Goal: Navigation & Orientation: Find specific page/section

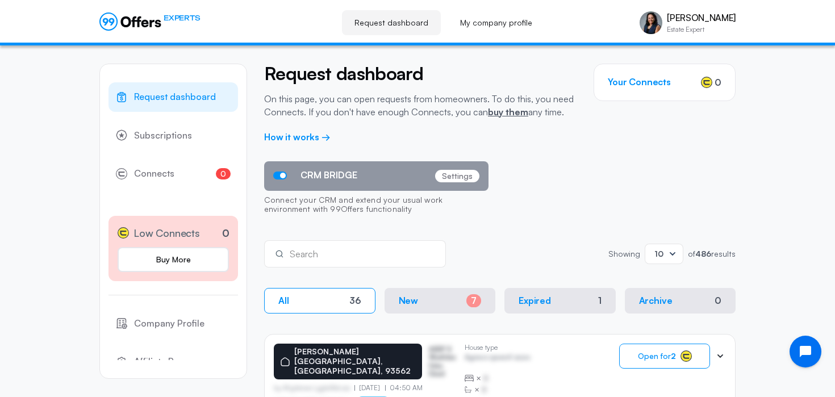
click at [672, 251] on icon at bounding box center [672, 253] width 11 height 11
click at [657, 306] on div "50" at bounding box center [663, 306] width 19 height 12
click at [459, 177] on p "Settings" at bounding box center [457, 176] width 44 height 12
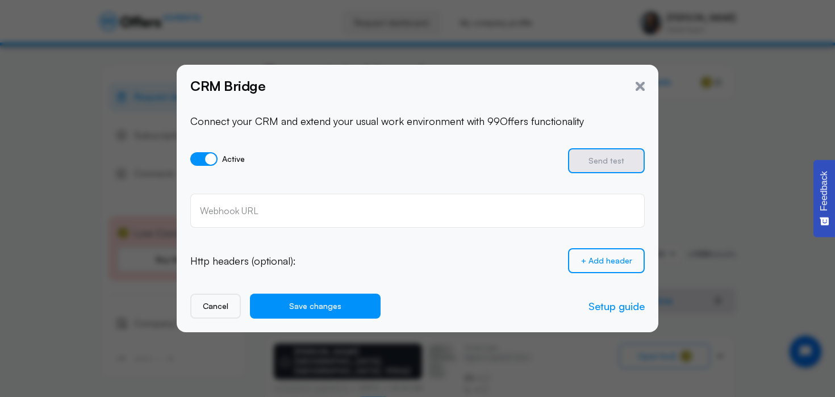
click at [204, 160] on span at bounding box center [203, 159] width 27 height 14
click at [0, 0] on input "Active" at bounding box center [0, 0] width 0 height 0
click at [195, 160] on span at bounding box center [203, 159] width 27 height 14
click at [0, 0] on input "Active" at bounding box center [0, 0] width 0 height 0
click at [239, 204] on div "Webhook URL" at bounding box center [417, 210] width 435 height 12
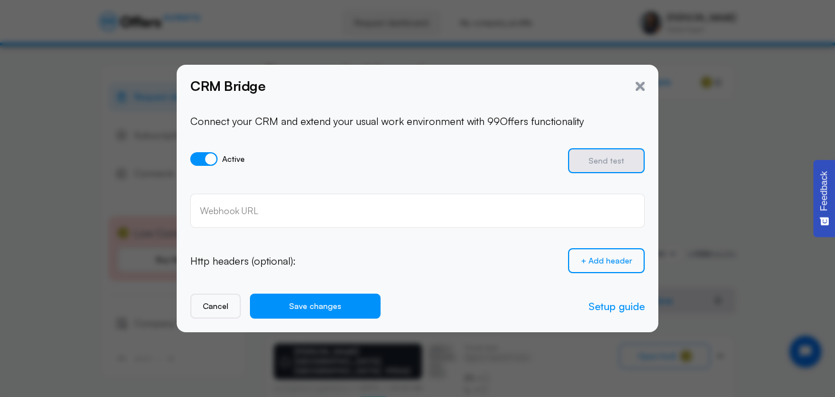
click at [223, 266] on p "Http headers (optional):" at bounding box center [243, 261] width 106 height 14
click at [220, 310] on button "Cancel" at bounding box center [215, 306] width 51 height 25
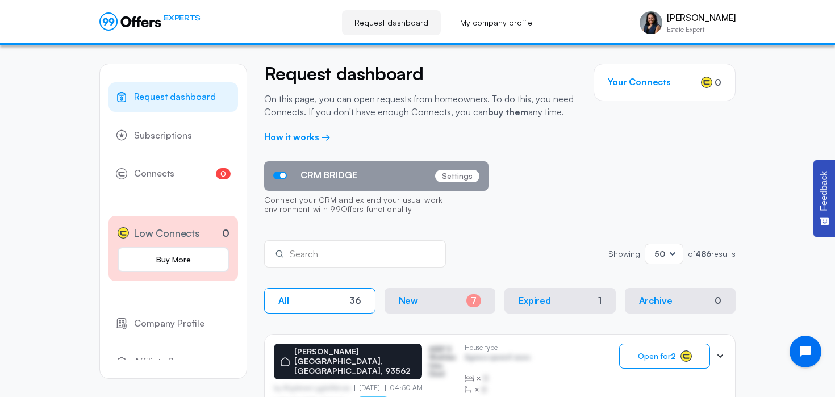
click at [453, 173] on p "Settings" at bounding box center [457, 176] width 44 height 12
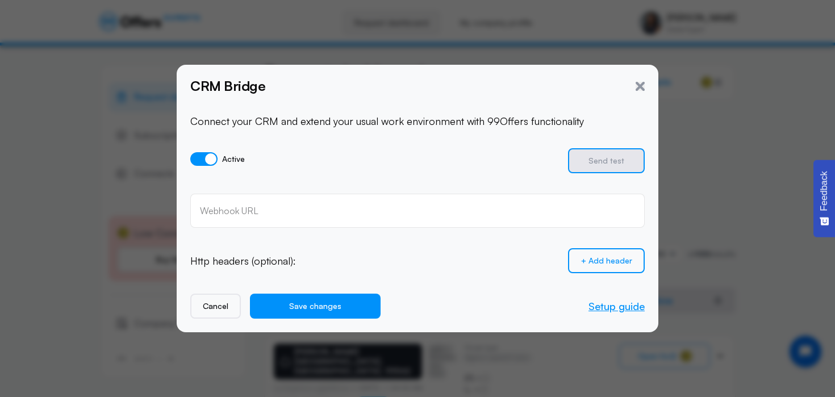
click at [605, 305] on link "Setup guide" at bounding box center [616, 306] width 56 height 12
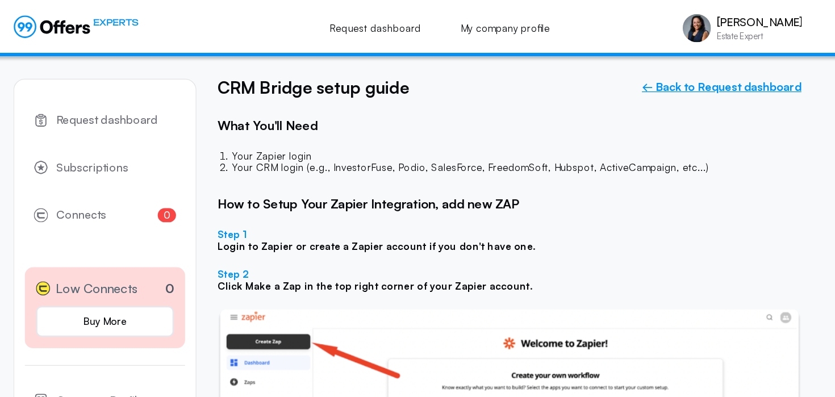
click at [654, 70] on link "← Back to Request dashboard" at bounding box center [671, 70] width 129 height 11
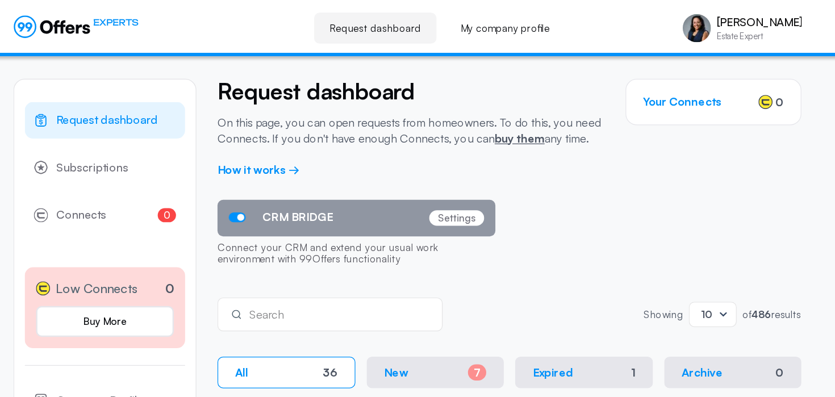
click at [169, 95] on span "Request dashboard" at bounding box center [175, 97] width 82 height 15
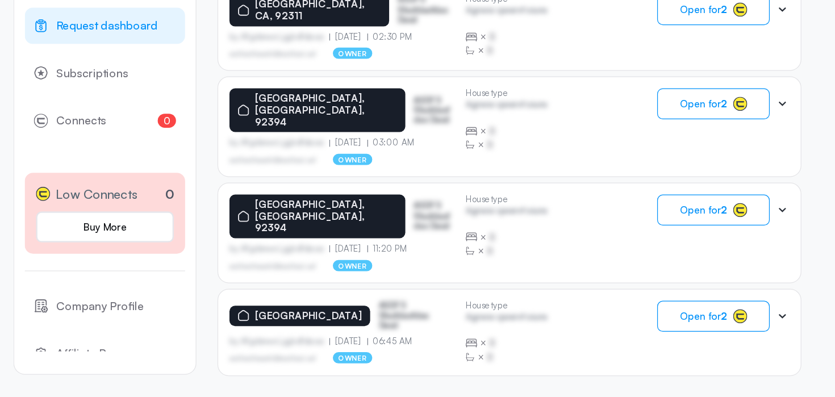
scroll to position [739, 0]
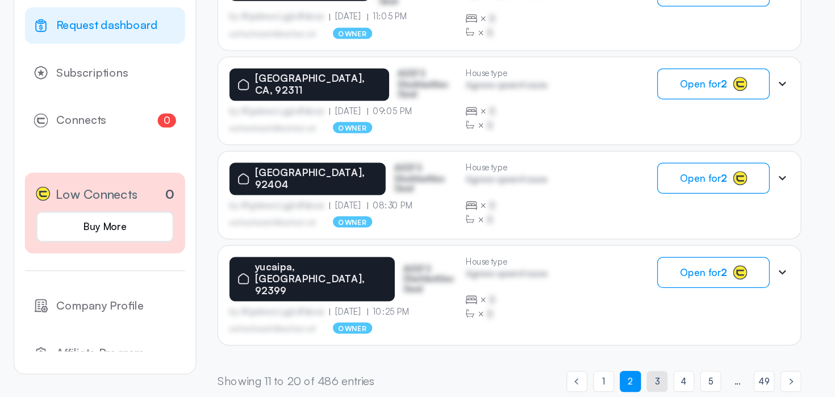
click at [619, 379] on span "3" at bounding box center [619, 384] width 4 height 11
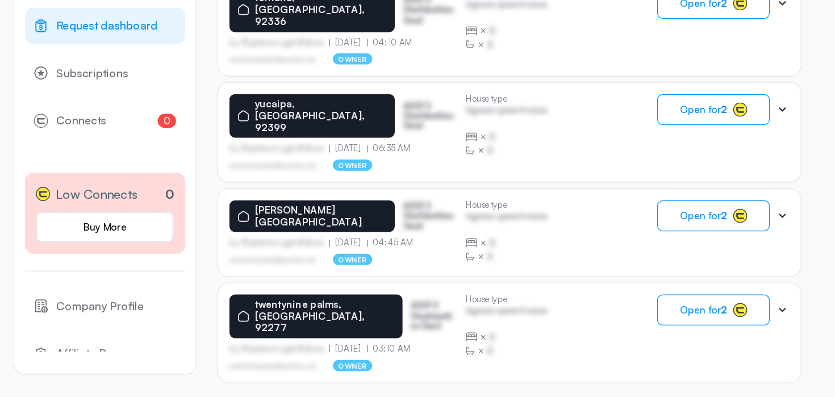
scroll to position [740, 0]
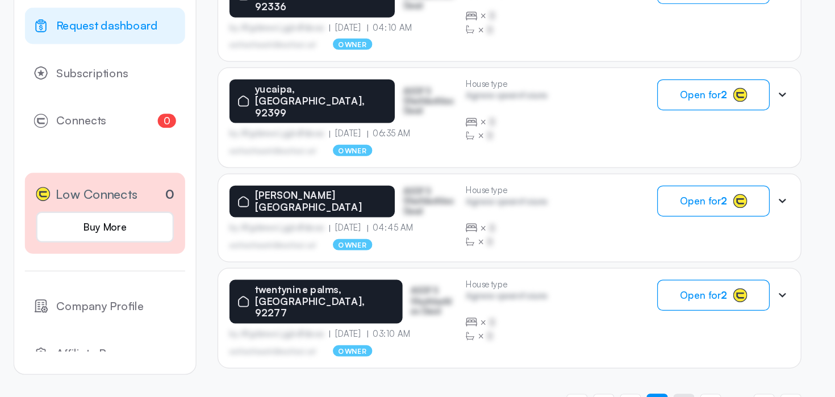
click at [641, 396] on span "4" at bounding box center [640, 402] width 5 height 11
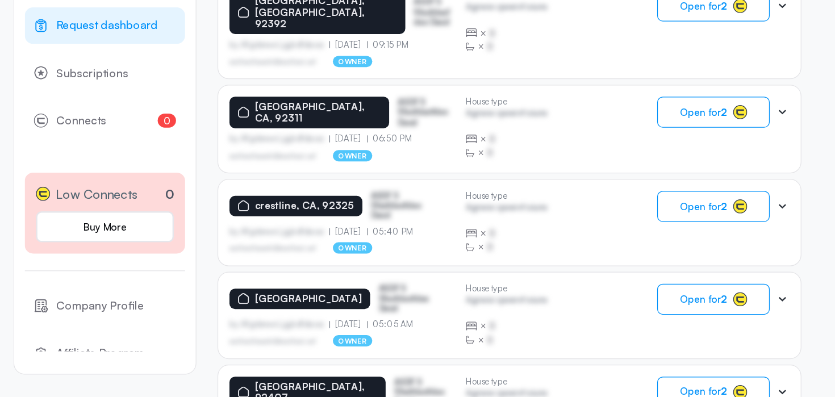
scroll to position [741, 0]
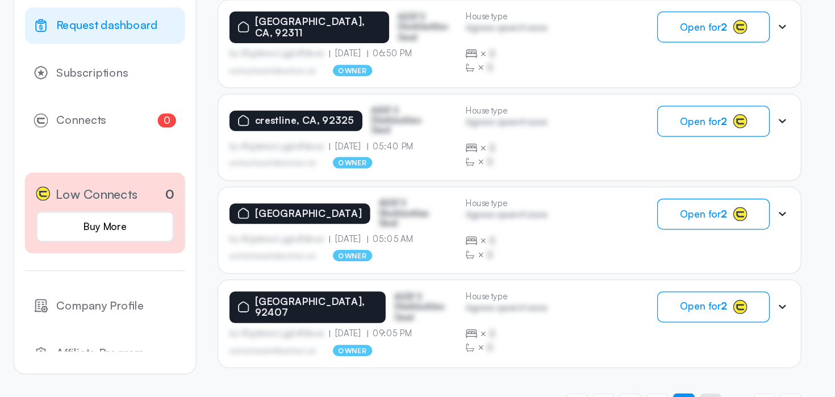
click at [661, 396] on span "5" at bounding box center [663, 402] width 4 height 11
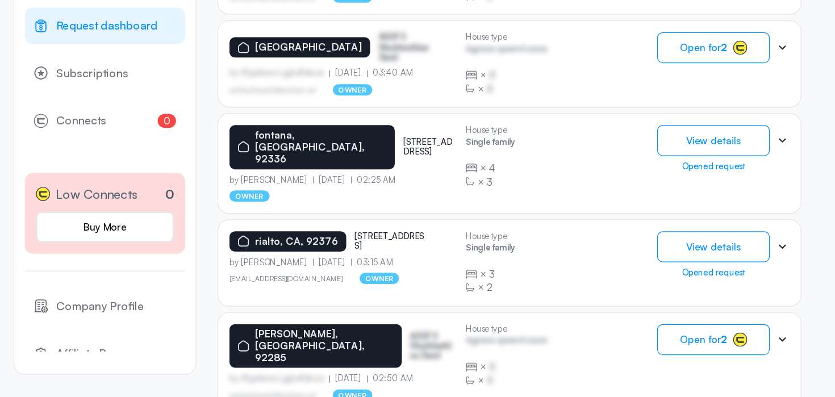
scroll to position [400, 0]
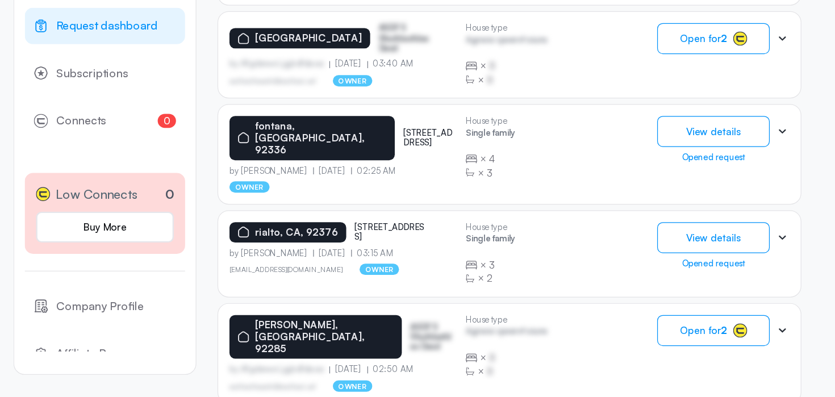
drag, startPoint x: 412, startPoint y: 257, endPoint x: 369, endPoint y: 247, distance: 44.5
click at [369, 256] on div "rialto, [GEOGRAPHIC_DATA], 92376 [STREET_ADDRESS]" at bounding box center [365, 264] width 182 height 16
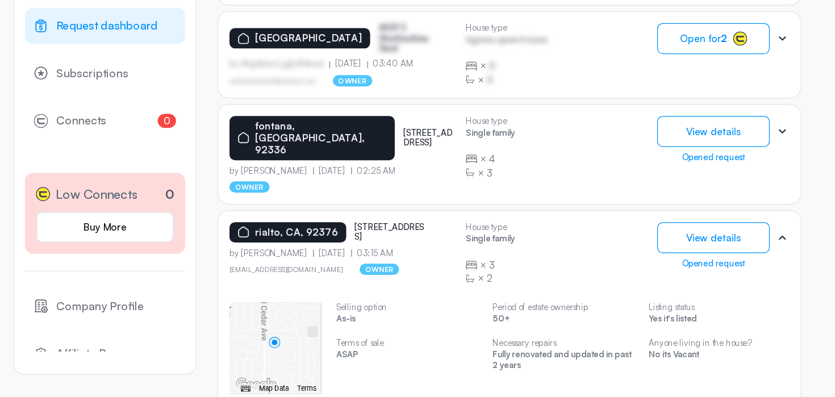
copy p "[STREET_ADDRESS]"
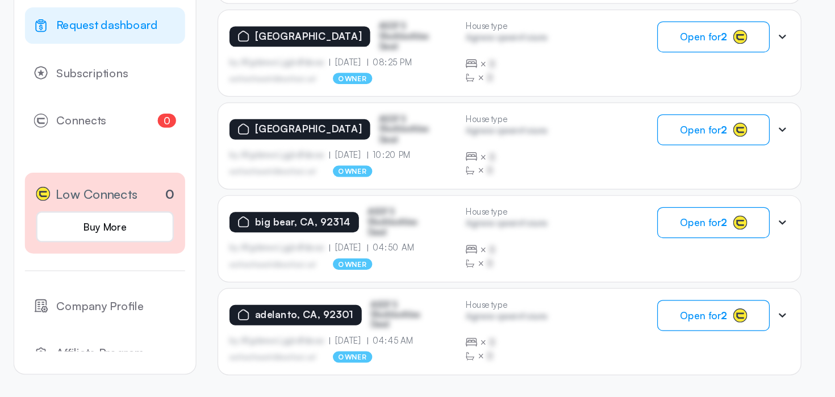
scroll to position [863, 0]
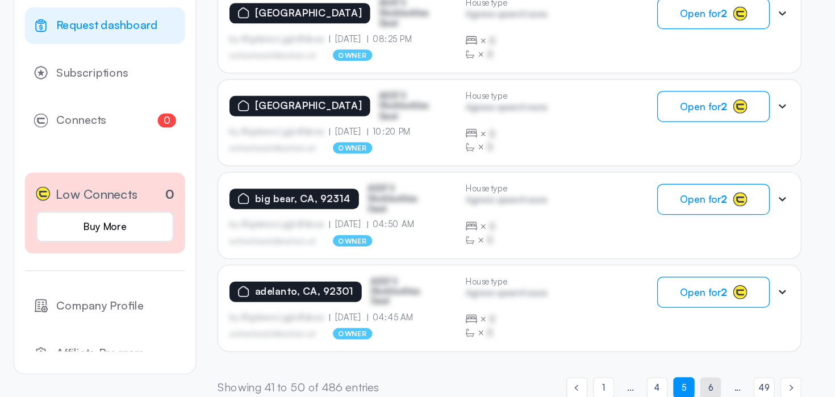
click at [661, 384] on span "6" at bounding box center [663, 389] width 4 height 11
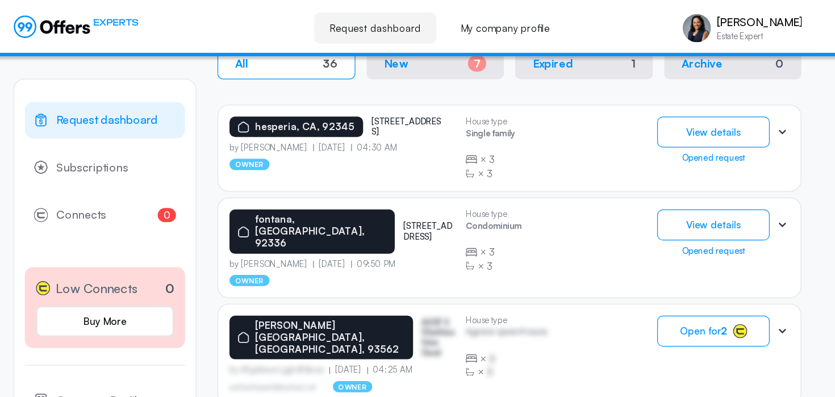
scroll to position [240, 0]
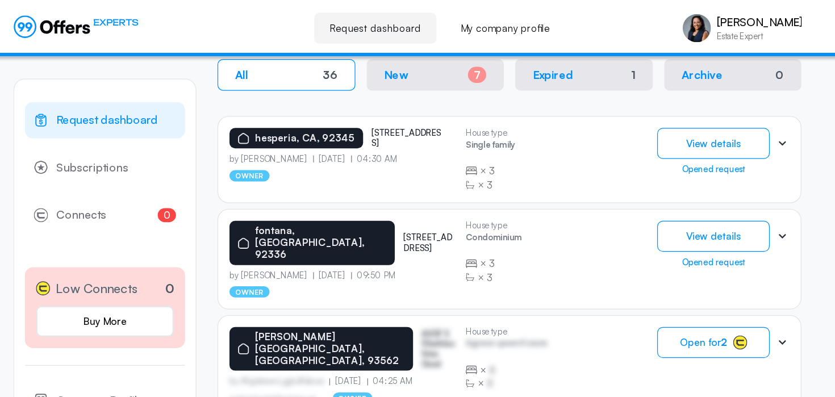
drag, startPoint x: 442, startPoint y: 111, endPoint x: 382, endPoint y: 112, distance: 60.8
click at [382, 112] on div "hesperia, [GEOGRAPHIC_DATA], 92345 [STREET_ADDRESS]" at bounding box center [365, 111] width 182 height 16
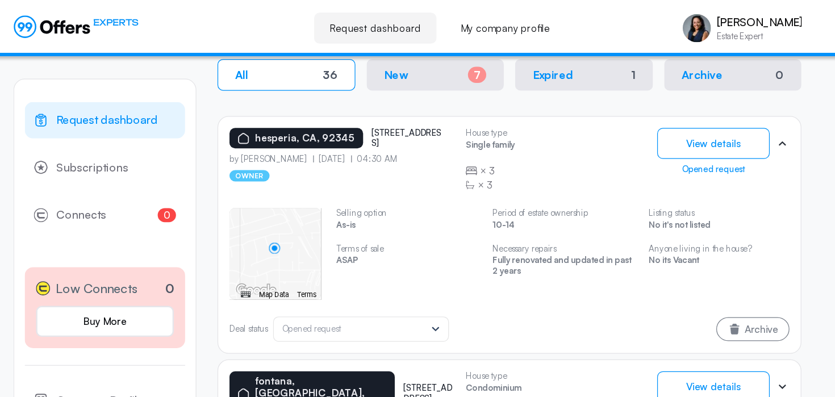
copy p "[STREET_ADDRESS]"
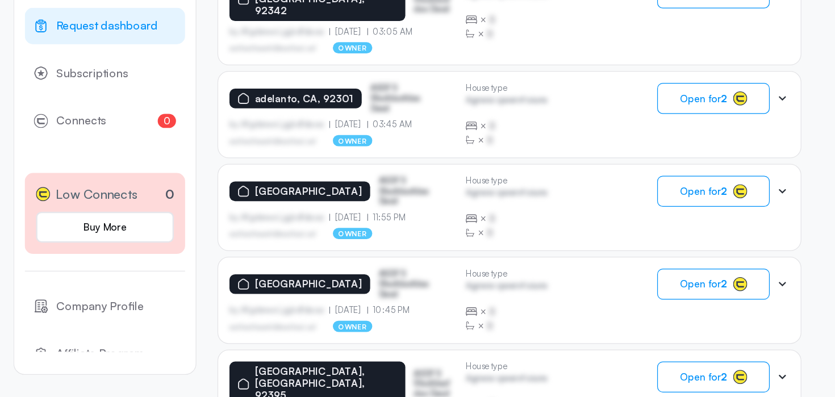
scroll to position [862, 0]
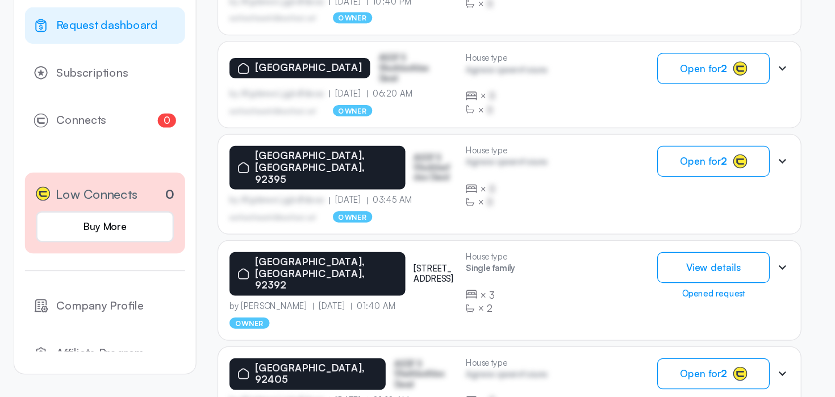
scroll to position [311, 0]
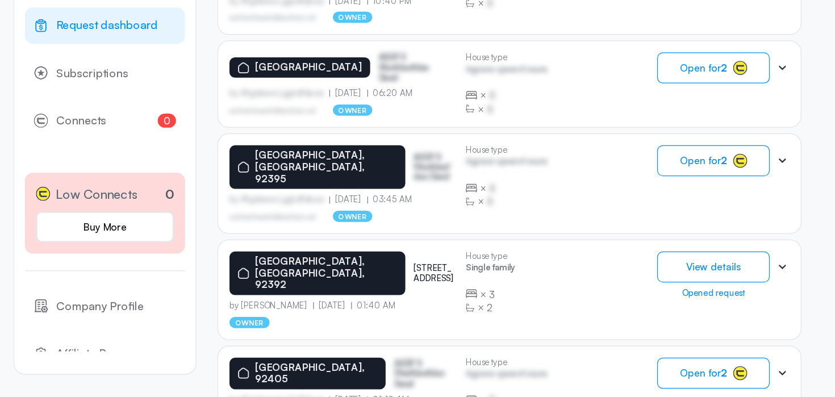
drag, startPoint x: 399, startPoint y: 270, endPoint x: 388, endPoint y: 261, distance: 14.1
click at [423, 289] on p "[STREET_ADDRESS]" at bounding box center [439, 297] width 33 height 16
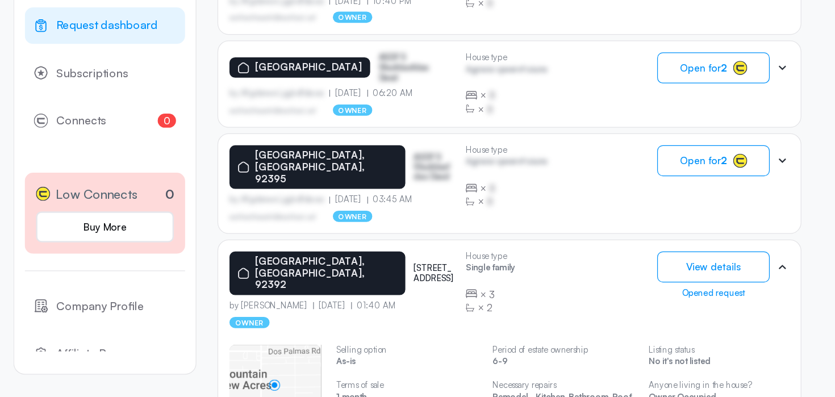
copy p "[STREET_ADDRESS]"
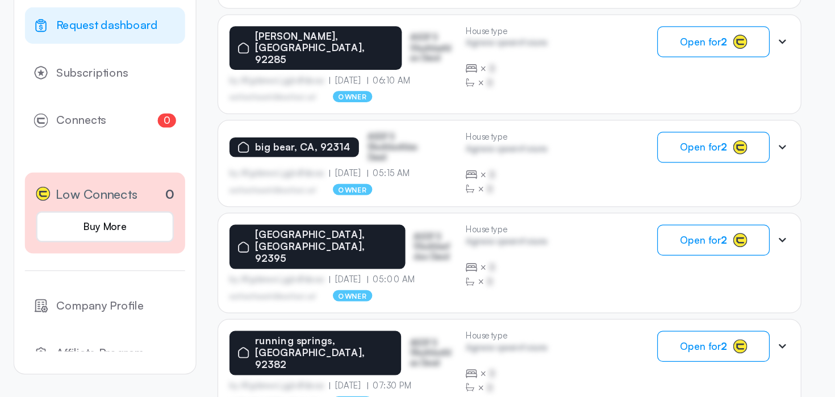
scroll to position [865, 0]
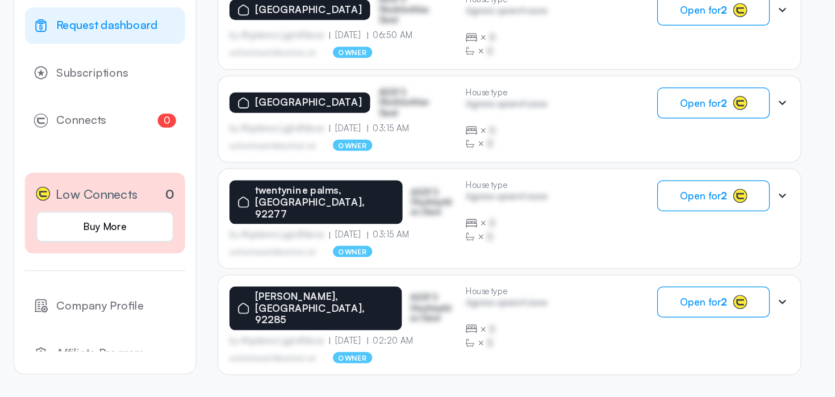
scroll to position [743, 0]
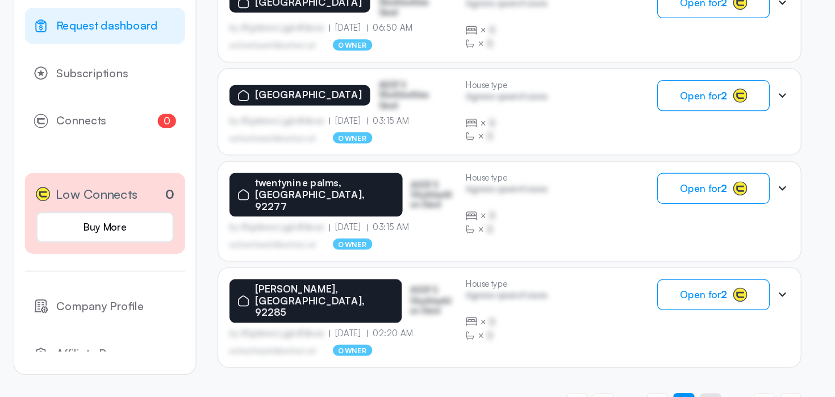
click at [662, 396] on span "9" at bounding box center [663, 401] width 4 height 11
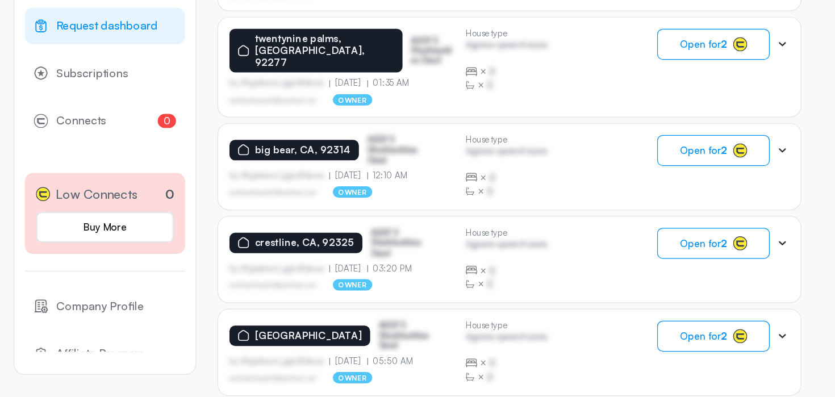
scroll to position [739, 0]
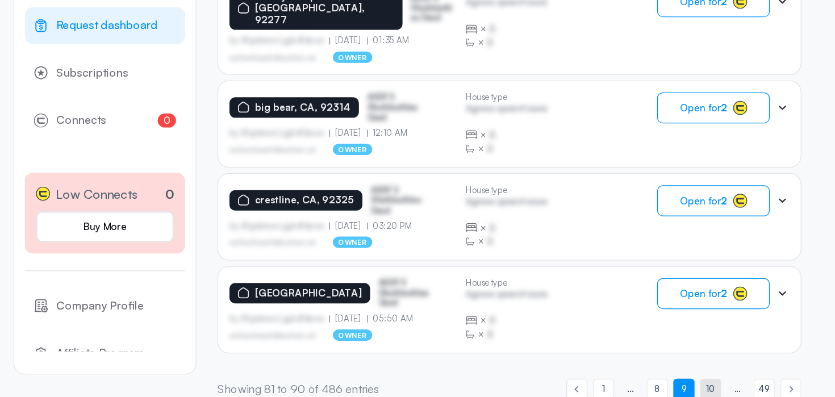
click at [663, 385] on span "10" at bounding box center [662, 390] width 7 height 11
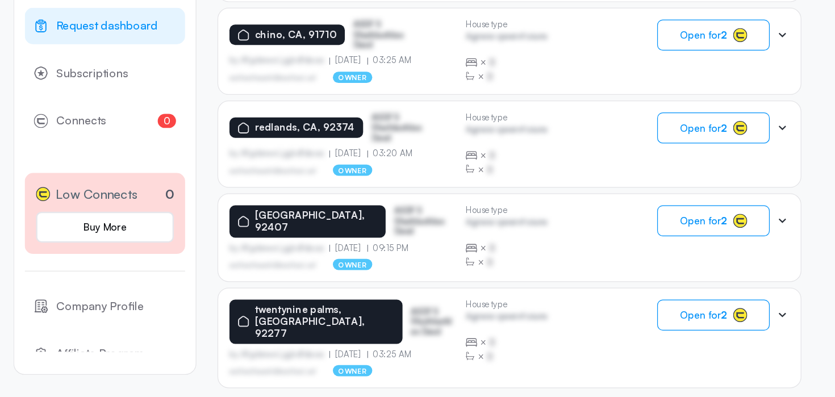
scroll to position [743, 0]
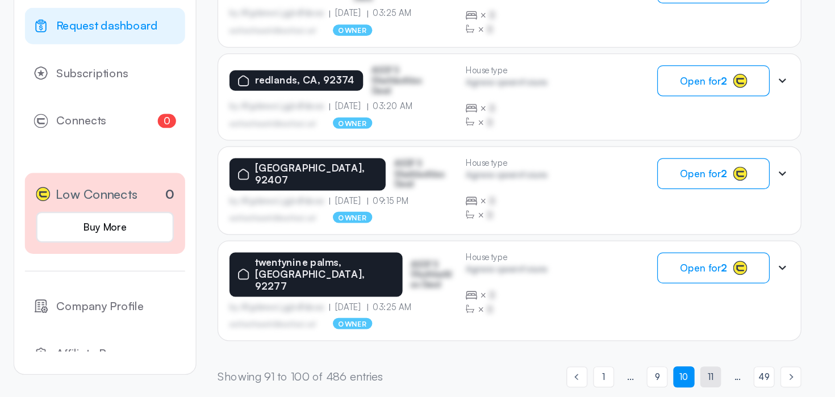
click at [663, 375] on span "11" at bounding box center [662, 380] width 5 height 11
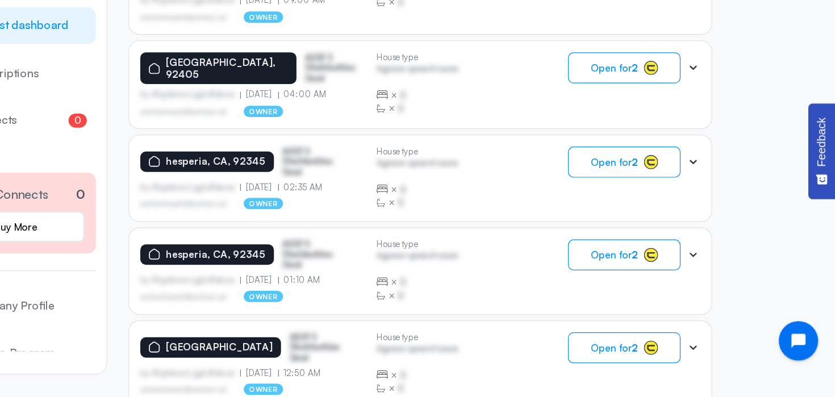
scroll to position [741, 0]
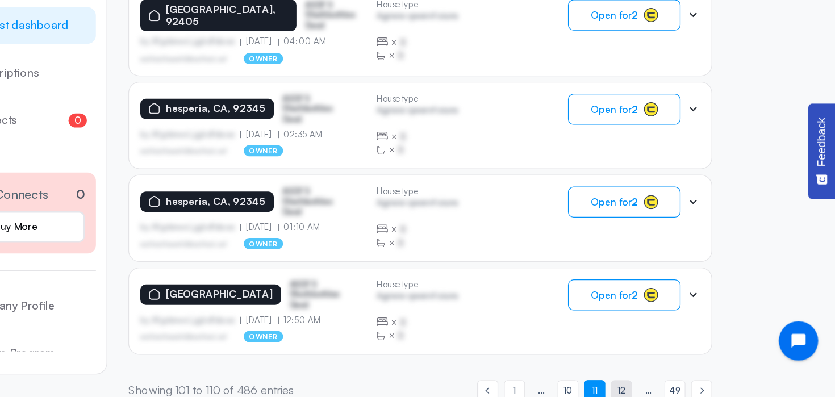
click at [662, 386] on span "12" at bounding box center [662, 391] width 7 height 11
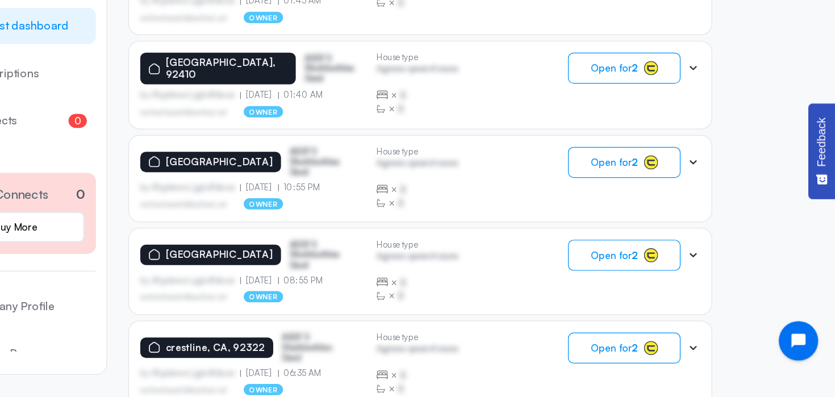
scroll to position [744, 0]
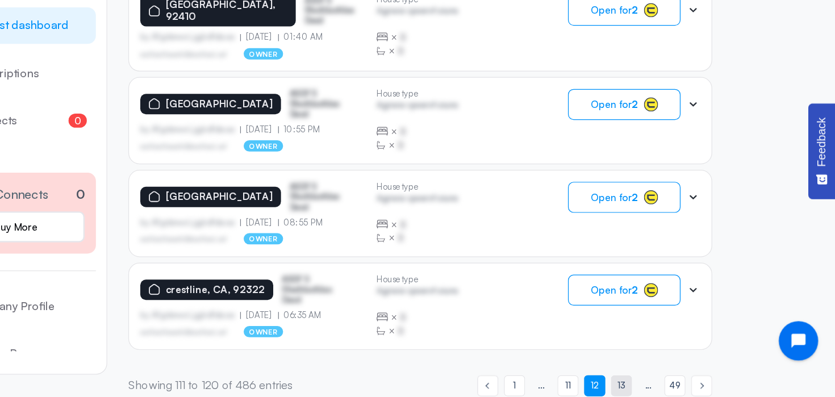
click at [663, 382] on span "13" at bounding box center [662, 387] width 6 height 11
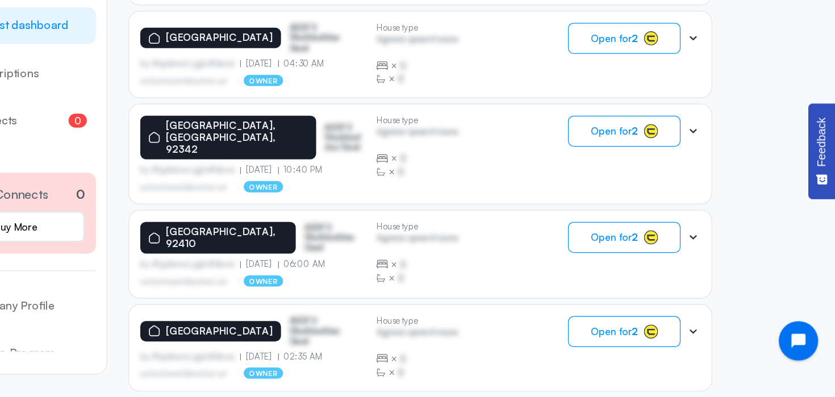
scroll to position [741, 0]
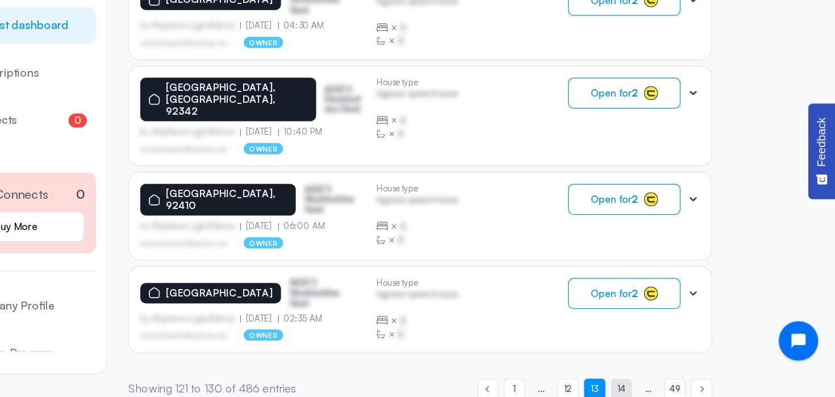
click at [663, 385] on span "14" at bounding box center [662, 390] width 7 height 11
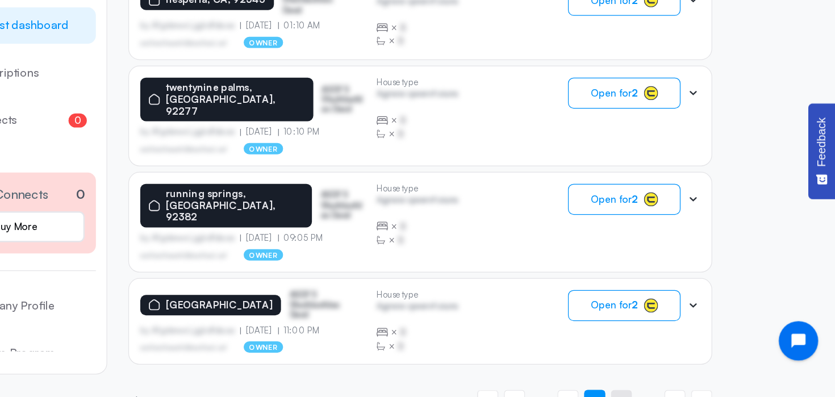
click at [664, 395] on span "15" at bounding box center [662, 400] width 6 height 11
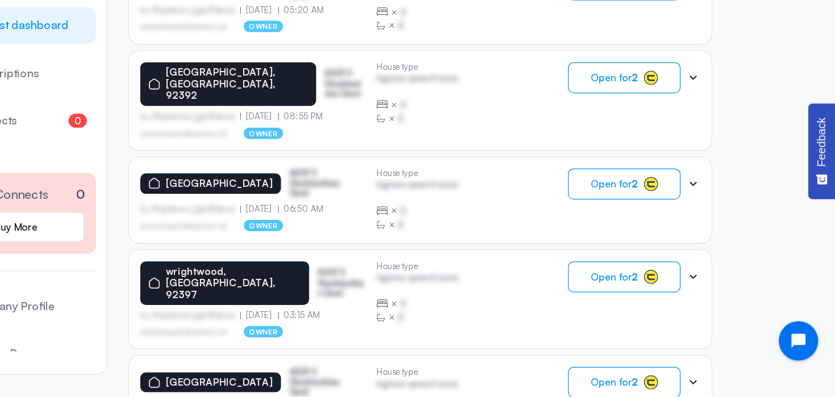
scroll to position [740, 0]
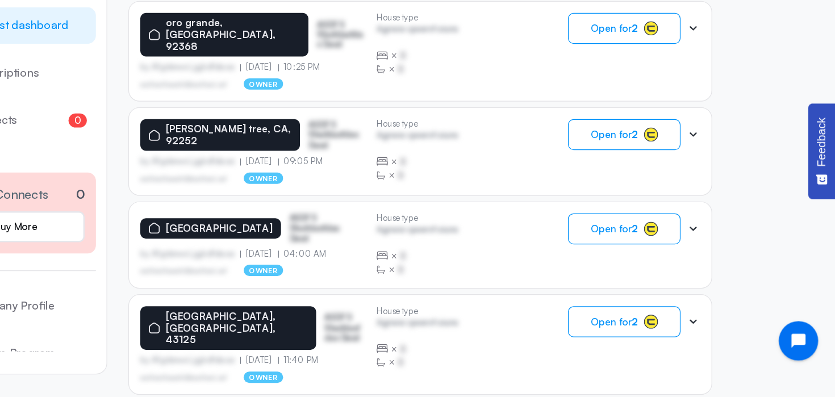
scroll to position [496, 0]
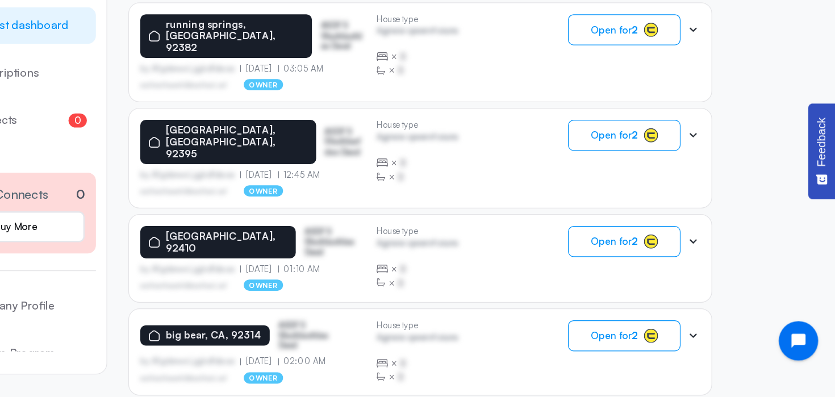
scroll to position [741, 0]
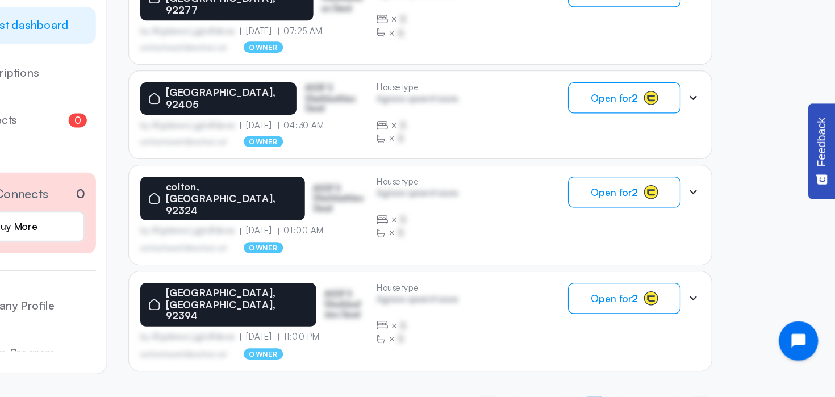
scroll to position [743, 0]
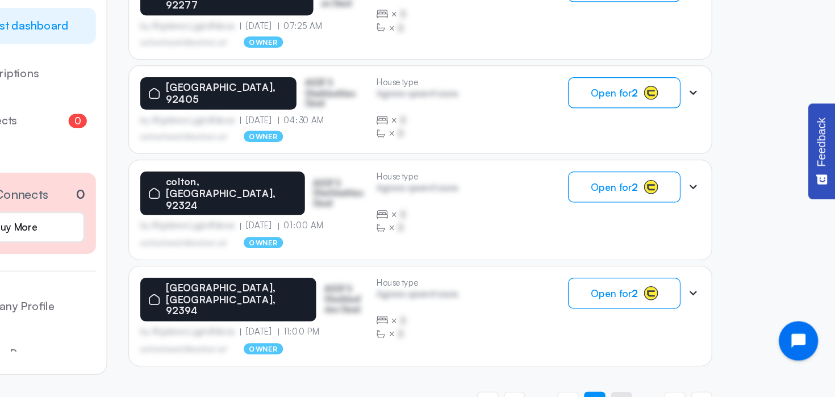
click at [662, 395] on span "20" at bounding box center [663, 400] width 10 height 11
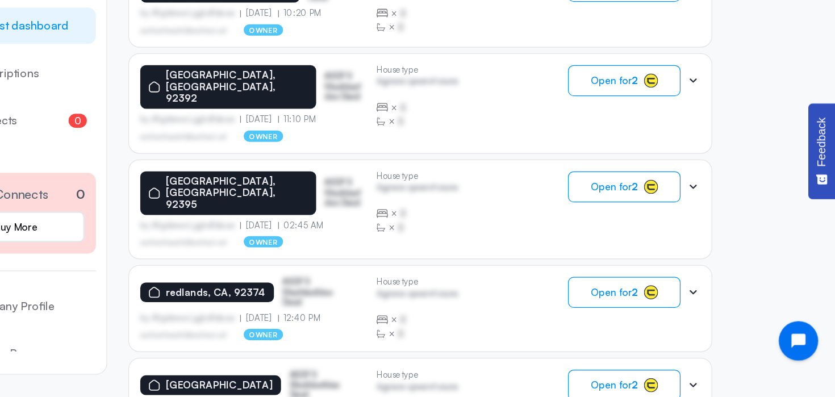
scroll to position [740, 0]
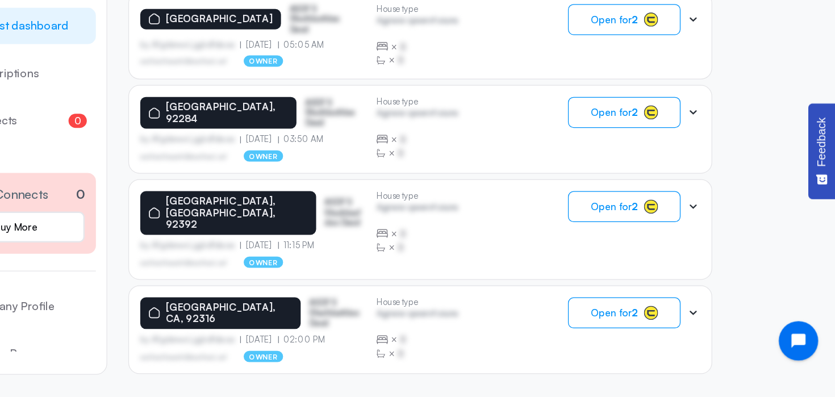
scroll to position [741, 0]
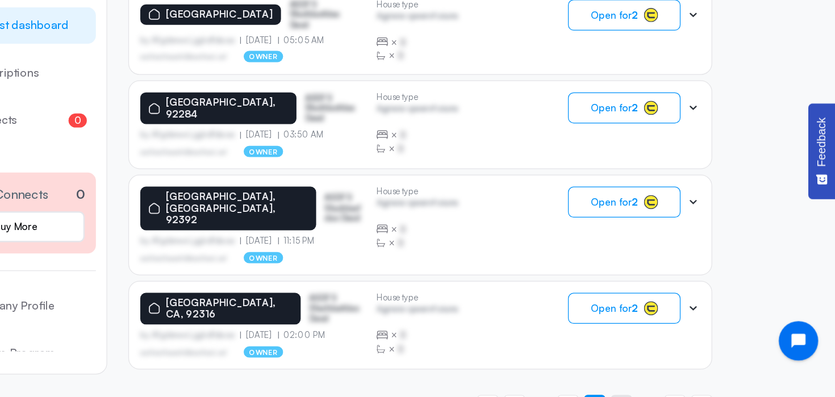
click at [663, 396] on span "22" at bounding box center [662, 403] width 9 height 11
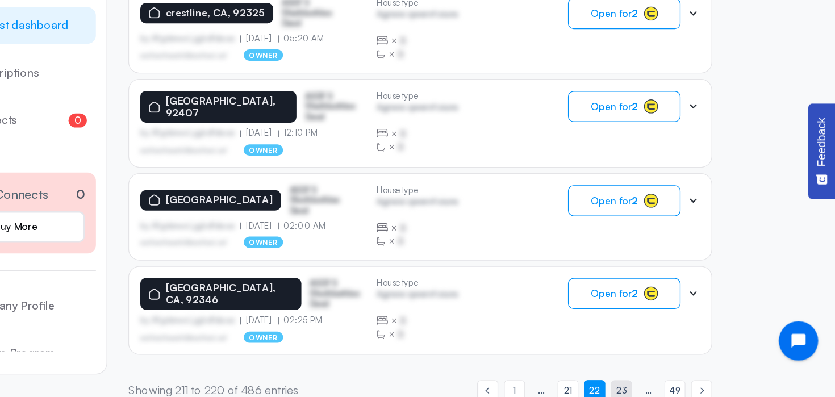
click at [663, 386] on span "23" at bounding box center [662, 391] width 9 height 11
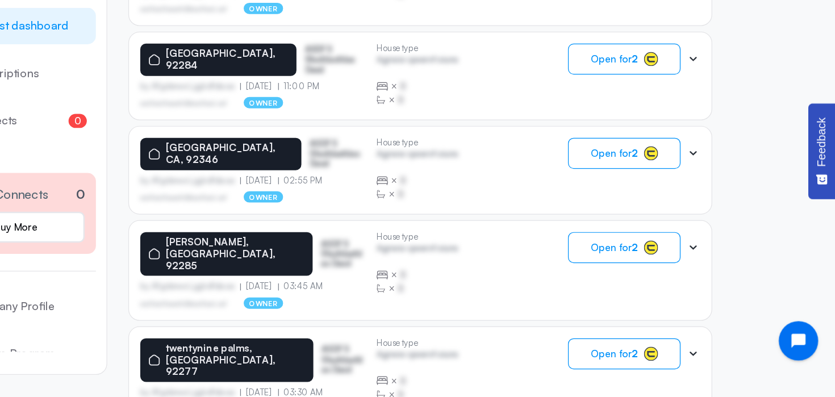
scroll to position [470, 0]
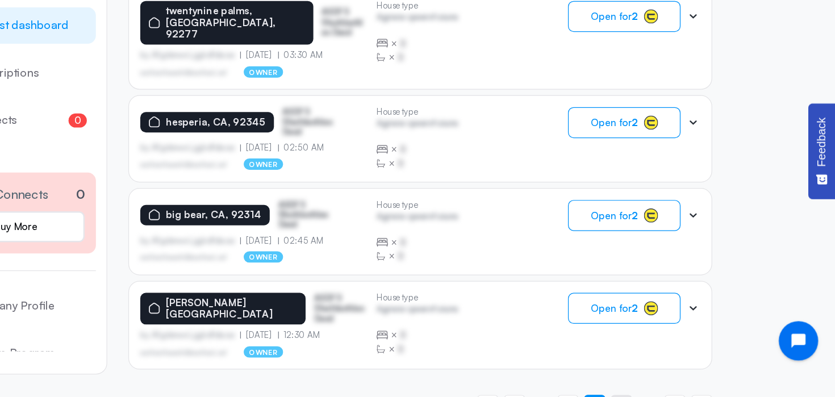
click at [663, 396] on span "24" at bounding box center [662, 403] width 9 height 11
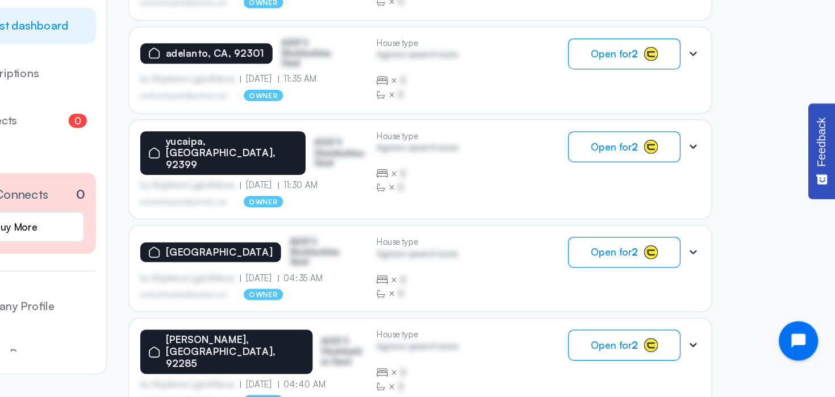
scroll to position [740, 0]
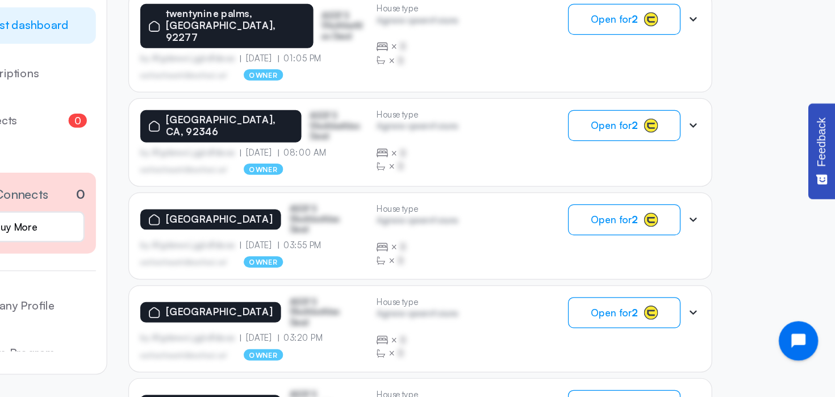
scroll to position [341, 0]
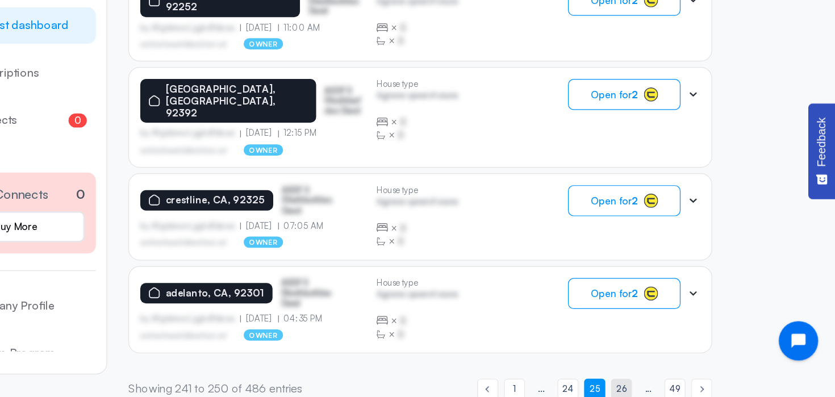
click at [663, 385] on span "26" at bounding box center [662, 390] width 9 height 11
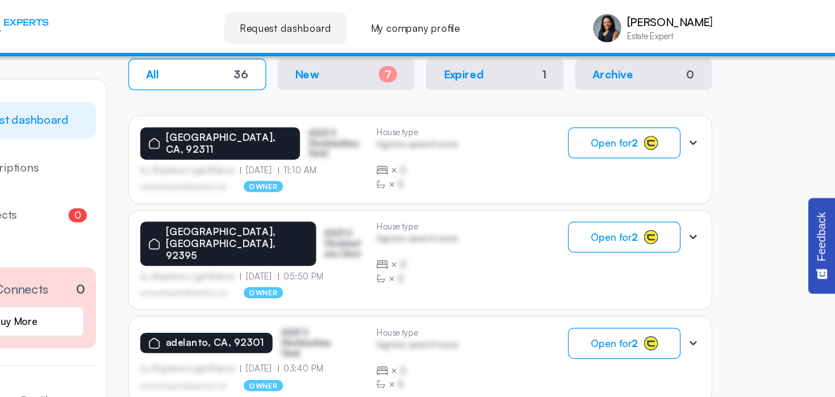
scroll to position [240, 0]
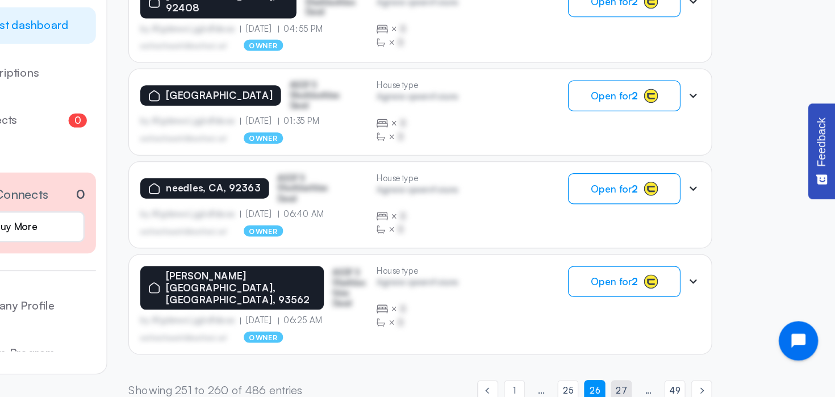
click at [663, 386] on span "27" at bounding box center [662, 391] width 9 height 11
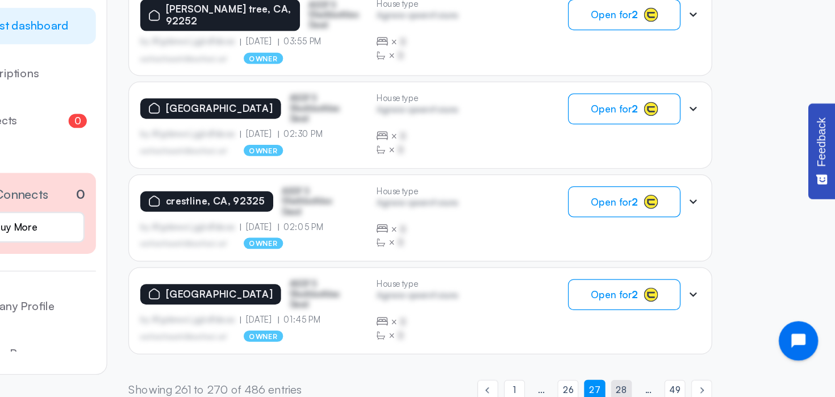
click at [663, 386] on span "28" at bounding box center [662, 391] width 9 height 11
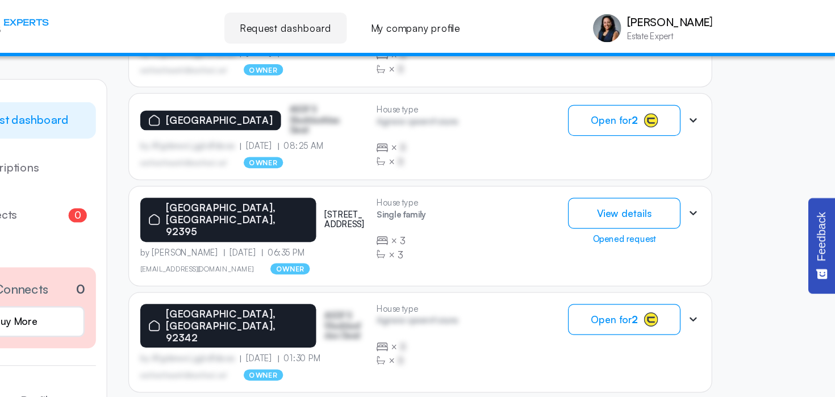
scroll to position [322, 0]
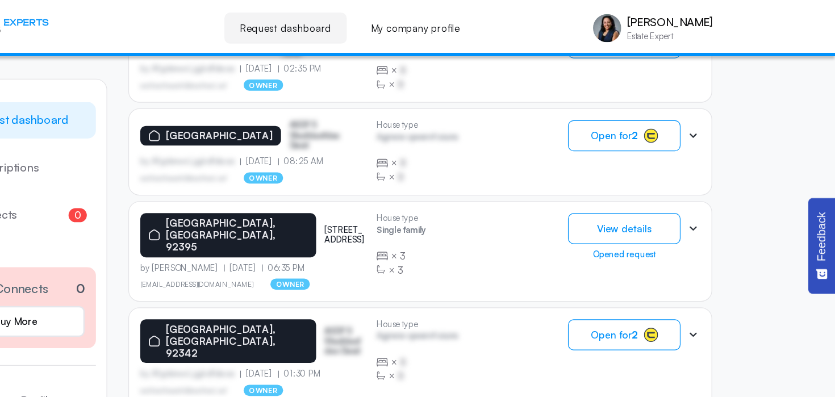
drag, startPoint x: 399, startPoint y: 186, endPoint x: 381, endPoint y: 179, distance: 18.7
click at [381, 179] on div "[GEOGRAPHIC_DATA], [GEOGRAPHIC_DATA], 92395 [STREET_ADDRESS]" at bounding box center [365, 189] width 182 height 35
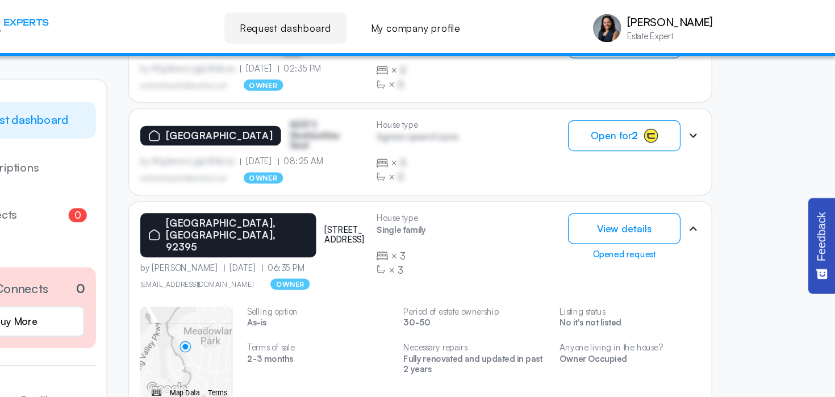
copy div "[STREET_ADDRESS]"
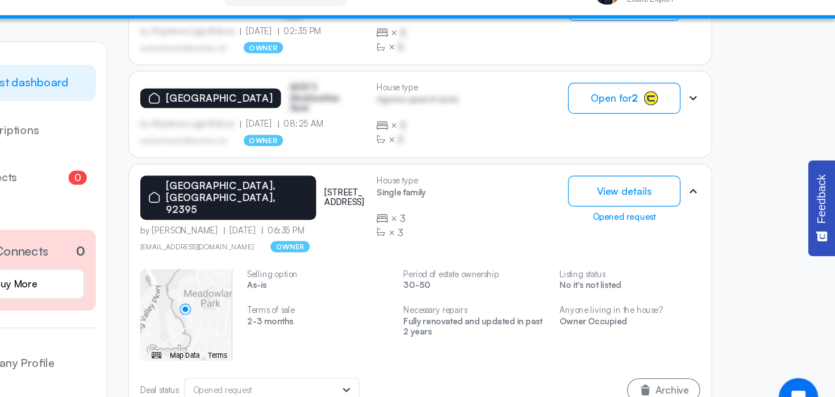
copy div "[STREET_ADDRESS]"
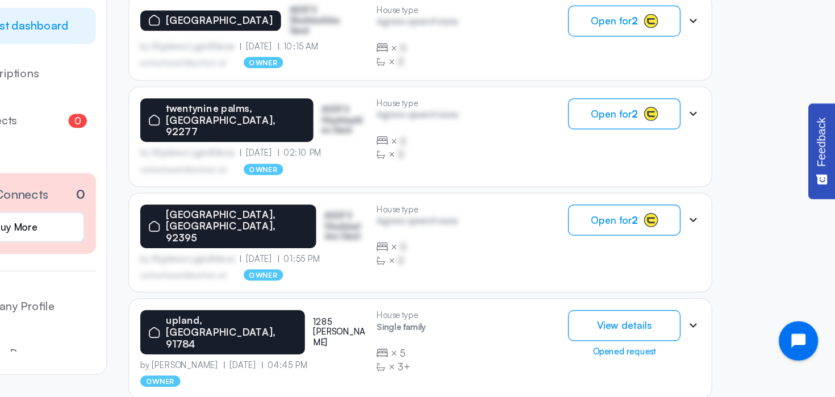
scroll to position [862, 0]
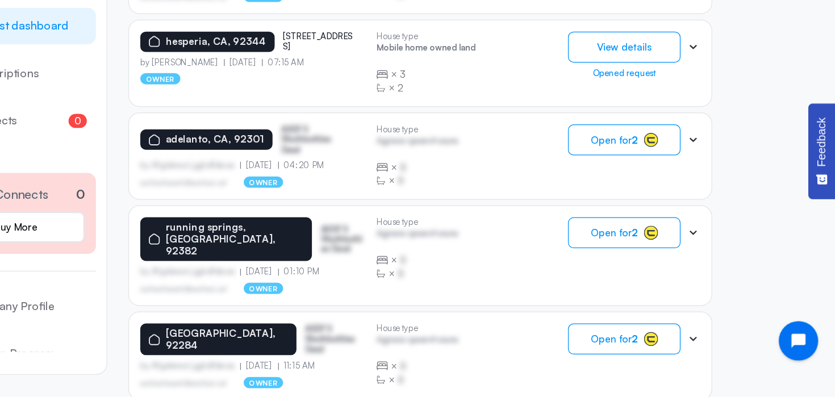
scroll to position [741, 0]
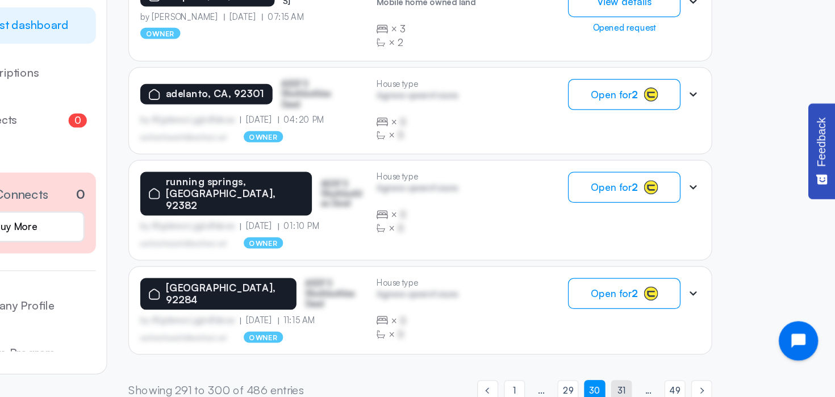
click at [663, 386] on span "31" at bounding box center [662, 391] width 6 height 11
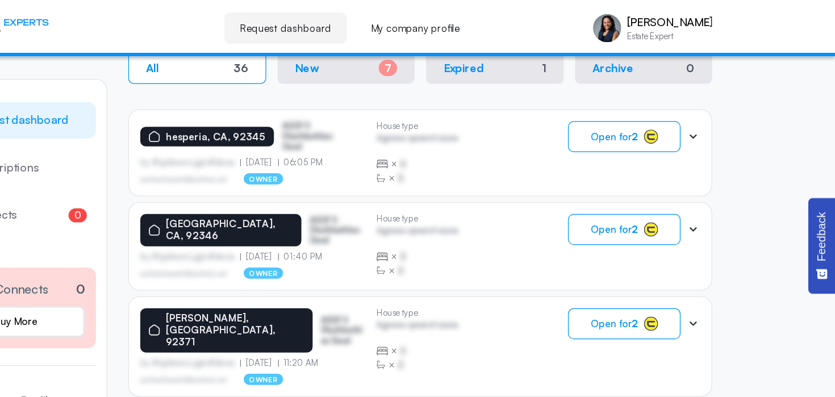
scroll to position [240, 0]
